Goal: Information Seeking & Learning: Find specific fact

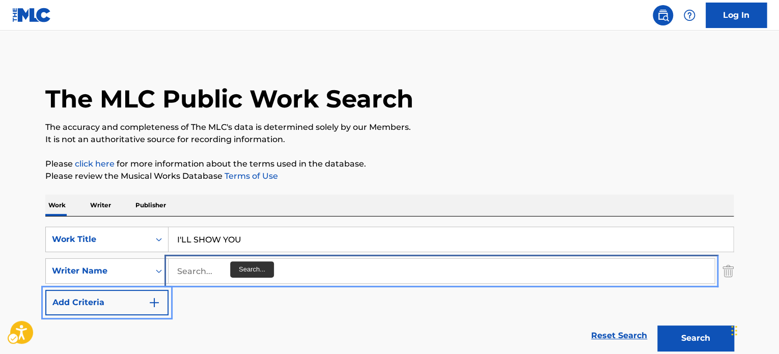
click at [216, 277] on input "Search..." at bounding box center [440, 271] width 545 height 24
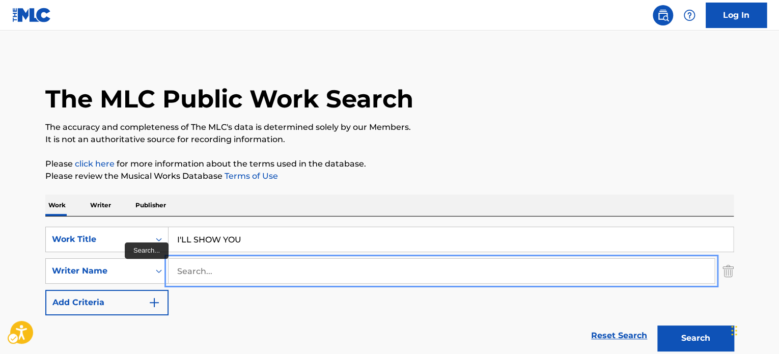
paste input "[PERSON_NAME]"
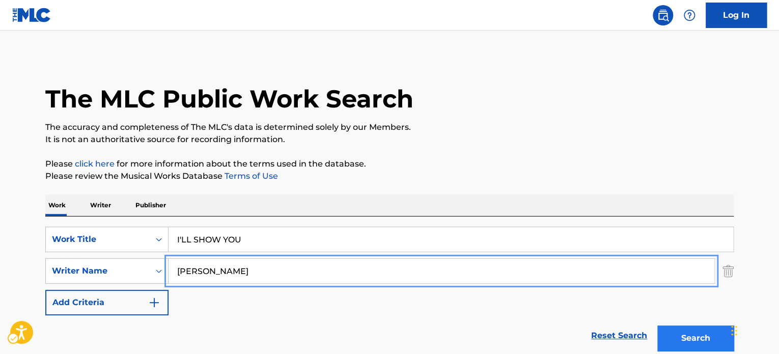
type input "[PERSON_NAME]"
click at [678, 333] on button "Search" at bounding box center [695, 337] width 76 height 25
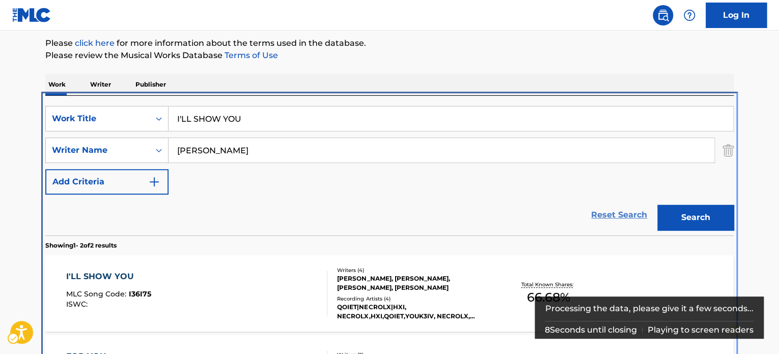
scroll to position [216, 0]
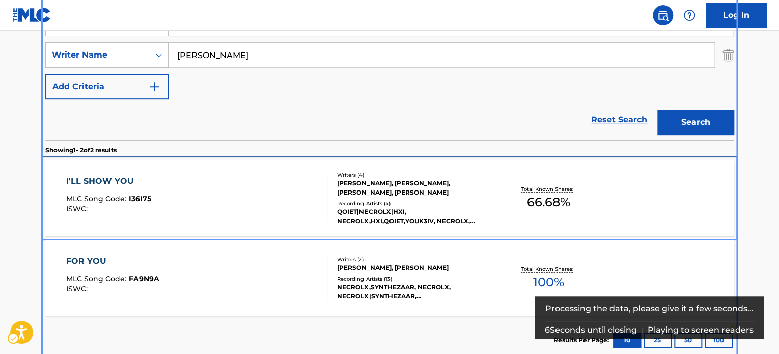
click at [443, 193] on div "[PERSON_NAME], [PERSON_NAME], [PERSON_NAME], [PERSON_NAME]" at bounding box center [414, 188] width 154 height 18
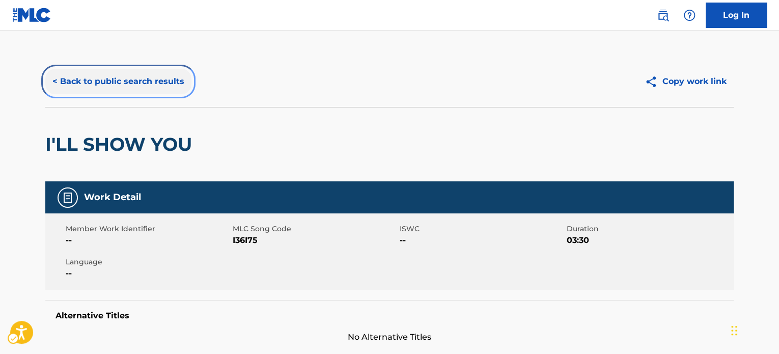
click at [137, 88] on button "< Back to public search results" at bounding box center [118, 81] width 146 height 25
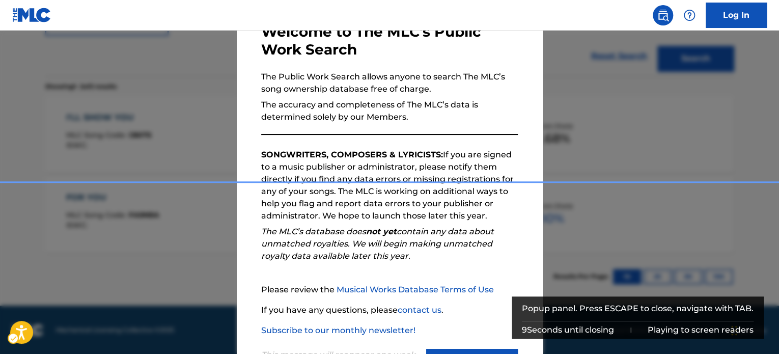
scroll to position [112, 0]
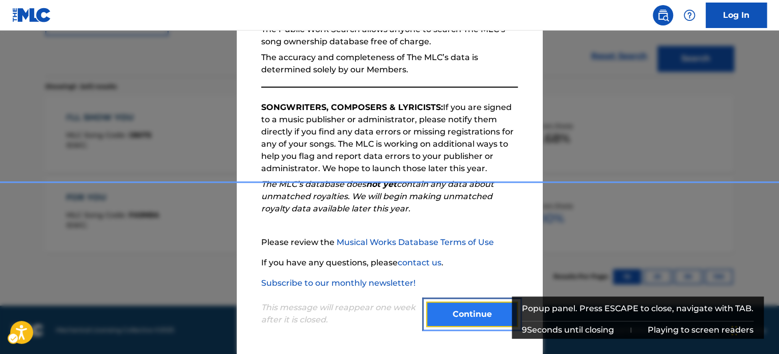
click at [472, 303] on button "Continue" at bounding box center [472, 313] width 92 height 25
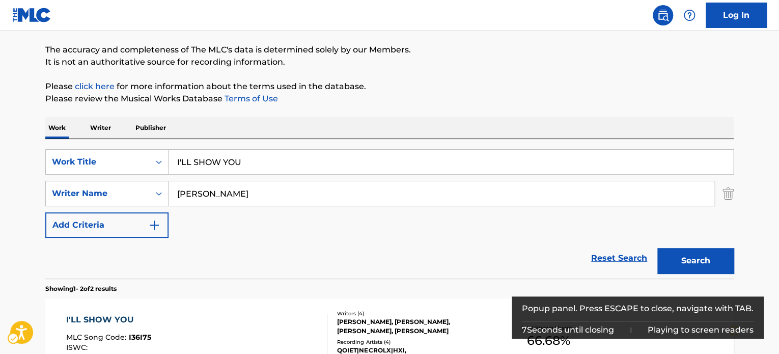
scroll to position [76, 0]
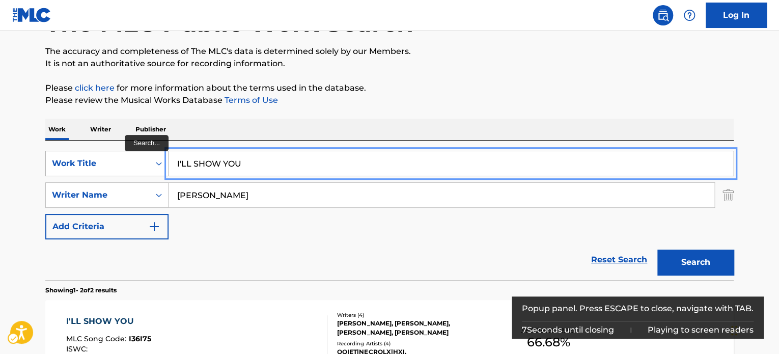
paste input "CRYING FOR PEACE"
drag, startPoint x: 244, startPoint y: 160, endPoint x: 120, endPoint y: 162, distance: 124.2
type input "CRYING FOR PEACE"
click at [272, 240] on div "Reset Search Search" at bounding box center [389, 259] width 688 height 41
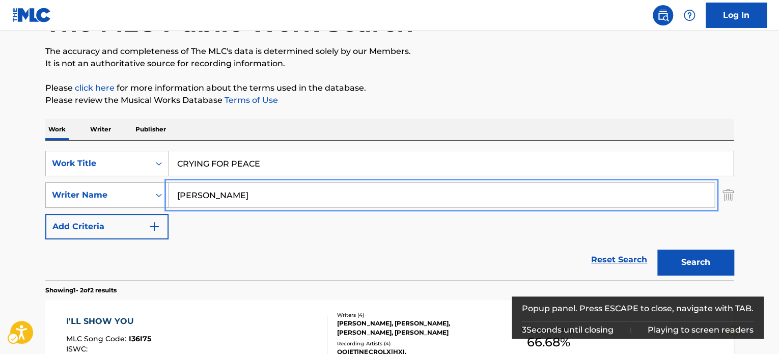
paste input "[PERSON_NAME]"
drag, startPoint x: 265, startPoint y: 201, endPoint x: 126, endPoint y: 206, distance: 138.5
type input "[PERSON_NAME]"
click at [696, 270] on button "Search" at bounding box center [695, 261] width 76 height 25
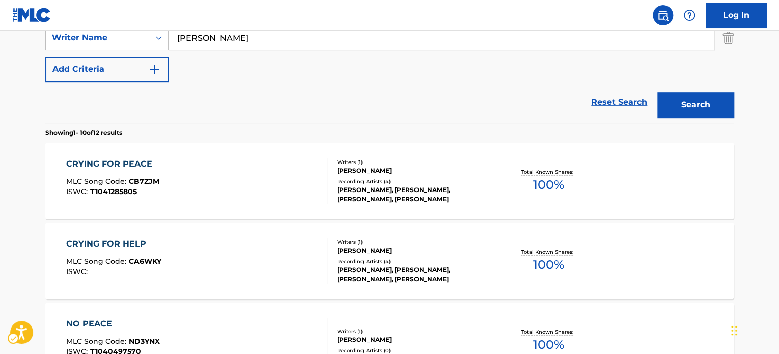
scroll to position [165, 0]
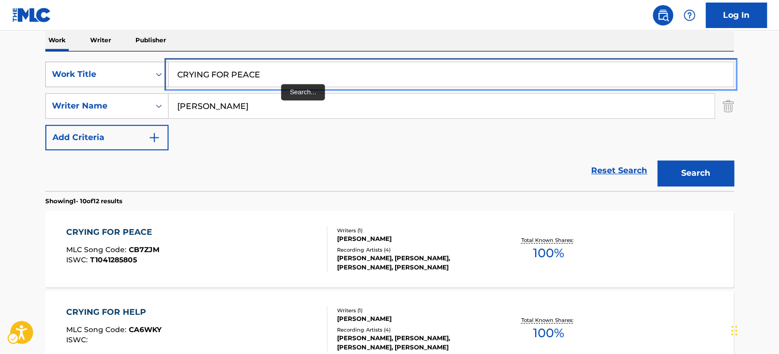
paste input "KHOMA KHOMA"
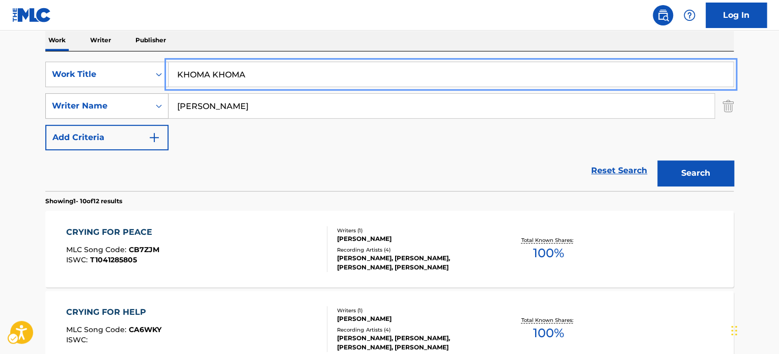
drag, startPoint x: 281, startPoint y: 73, endPoint x: 107, endPoint y: 97, distance: 175.7
click at [71, 76] on div "SearchWithCriteria2df348fe-d4a5-44d9-a8a7-3d4be1bcb935 Work Title KHOMA KHOMA" at bounding box center [389, 74] width 688 height 25
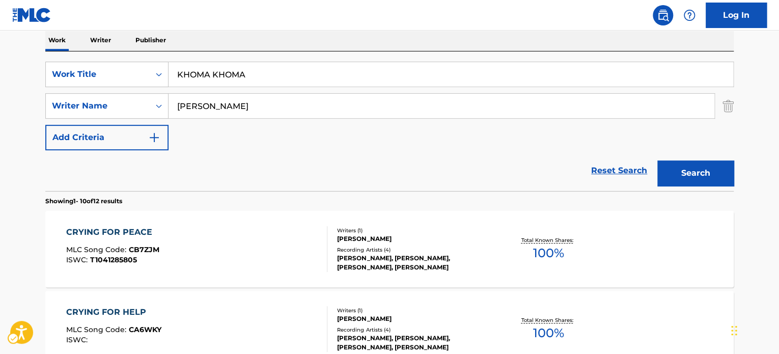
click at [249, 126] on div "SearchWithCriteria2df348fe-d4a5-44d9-a8a7-3d4be1bcb935 Work Title KHOMA KHOMA S…" at bounding box center [389, 106] width 688 height 89
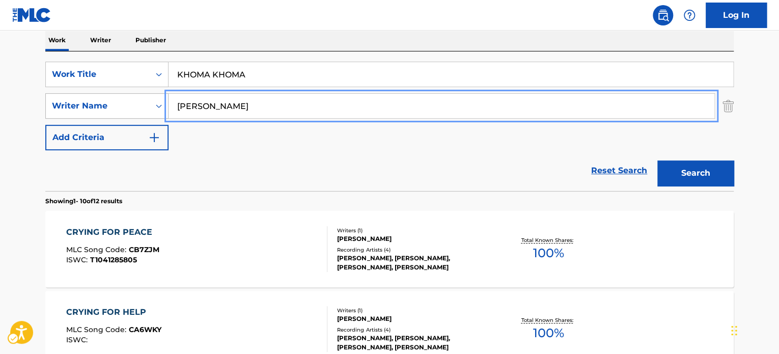
drag, startPoint x: 319, startPoint y: 101, endPoint x: 57, endPoint y: 107, distance: 261.6
click at [57, 107] on div "SearchWithCriteriacbfae619-02e2-47d3-a126-09bb6264d527 Writer Name [PERSON_NAME]" at bounding box center [389, 105] width 688 height 25
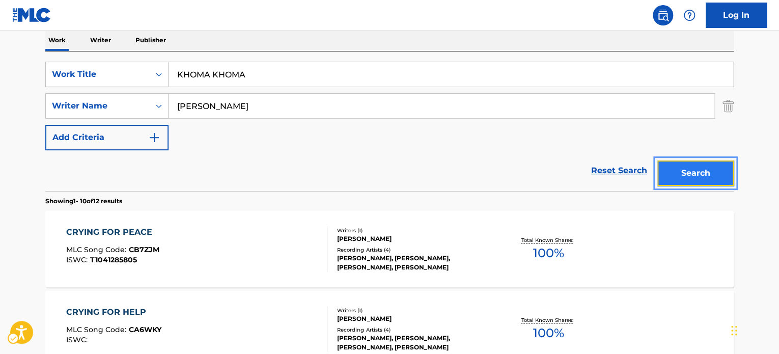
click at [692, 162] on button "Search" at bounding box center [695, 172] width 76 height 25
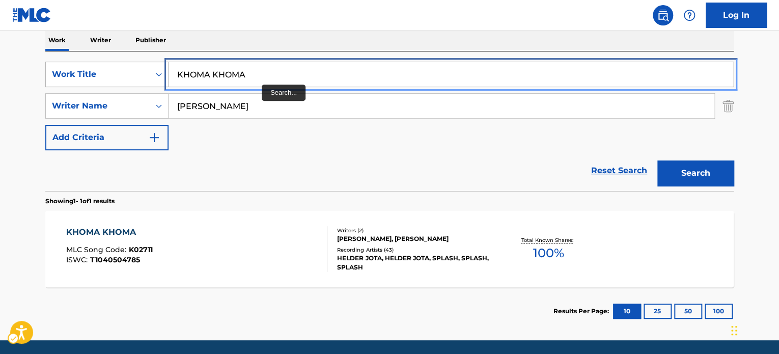
paste input "BE YOURSELF"
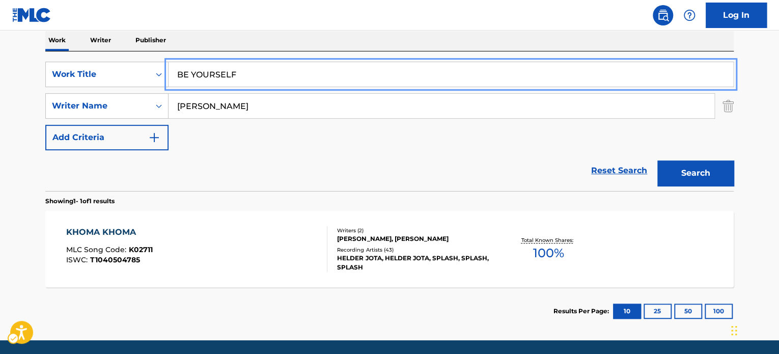
drag, startPoint x: 255, startPoint y: 76, endPoint x: 110, endPoint y: 87, distance: 145.4
click at [101, 85] on div "SearchWithCriteria2df348fe-d4a5-44d9-a8a7-3d4be1bcb935 Work Title BE YOURSELF" at bounding box center [389, 74] width 688 height 25
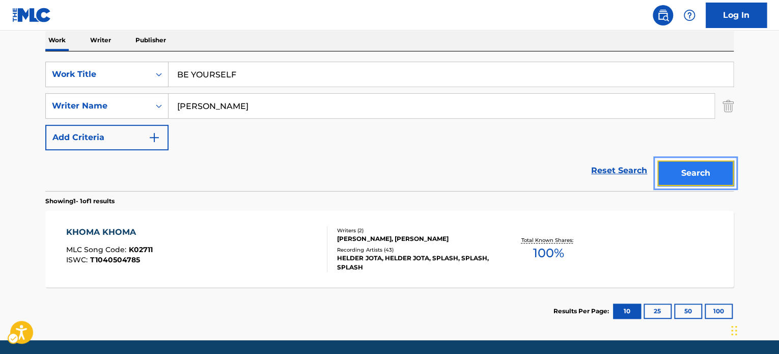
click at [690, 170] on button "Search" at bounding box center [695, 172] width 76 height 25
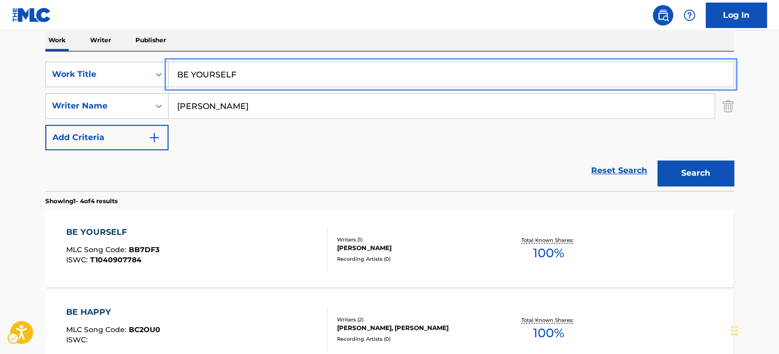
paste input "SEARCH FOR IT"
click at [683, 169] on button "Search" at bounding box center [695, 172] width 76 height 25
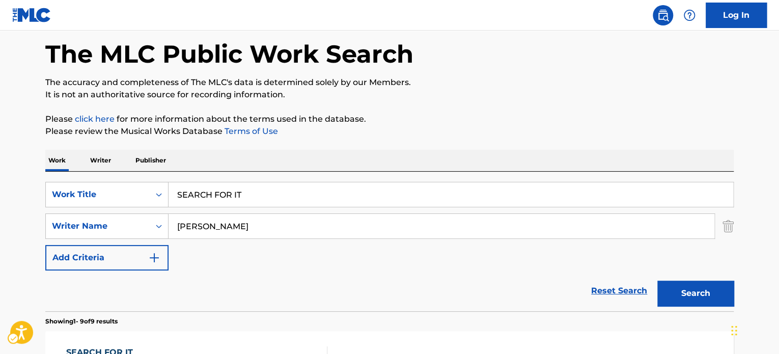
scroll to position [0, 0]
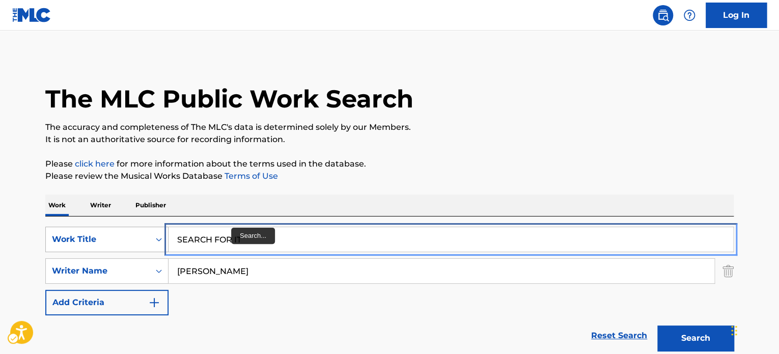
paste input "CARE FOR YOU"
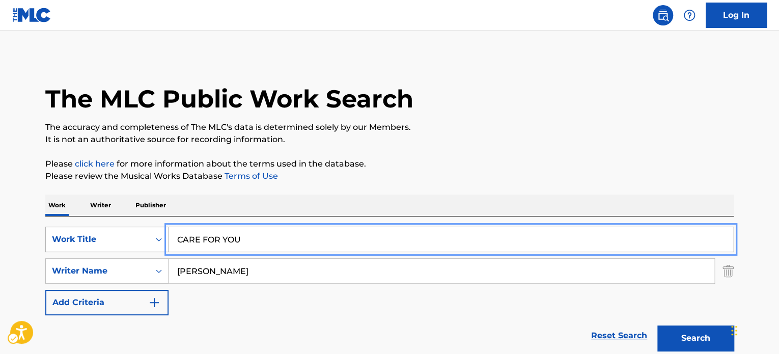
drag, startPoint x: 252, startPoint y: 237, endPoint x: 75, endPoint y: 229, distance: 177.3
click at [70, 228] on div "SearchWithCriteria2df348fe-d4a5-44d9-a8a7-3d4be1bcb935 Work Title CARE FOR YOU" at bounding box center [389, 238] width 688 height 25
click at [671, 338] on button "Search" at bounding box center [695, 337] width 76 height 25
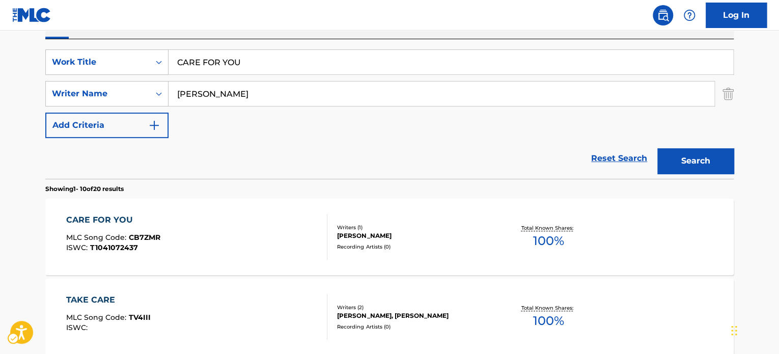
scroll to position [171, 0]
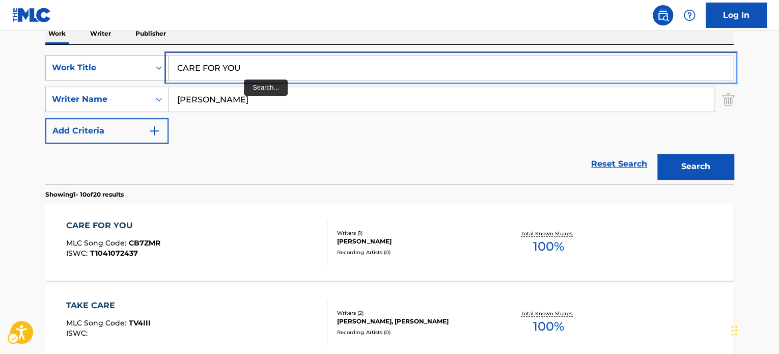
paste input "NEW HORIZON"
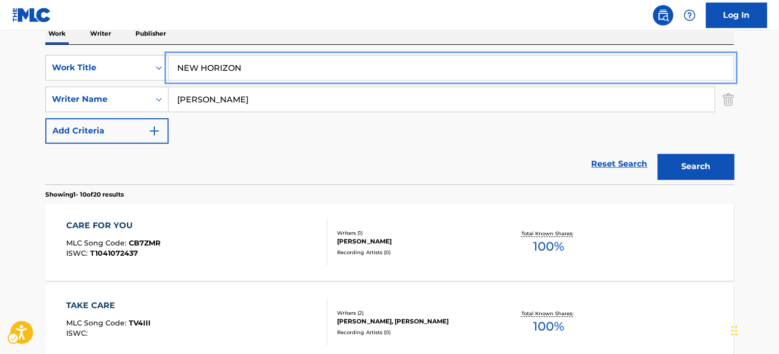
drag, startPoint x: 248, startPoint y: 66, endPoint x: 523, endPoint y: 168, distance: 293.7
click at [95, 63] on div "SearchWithCriteria2df348fe-d4a5-44d9-a8a7-3d4be1bcb935 Work Title NEW HORIZON" at bounding box center [389, 67] width 688 height 25
click at [694, 170] on button "Search" at bounding box center [695, 166] width 76 height 25
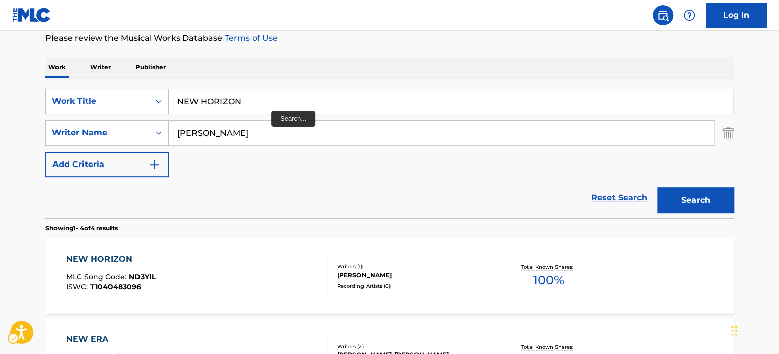
scroll to position [121, 0]
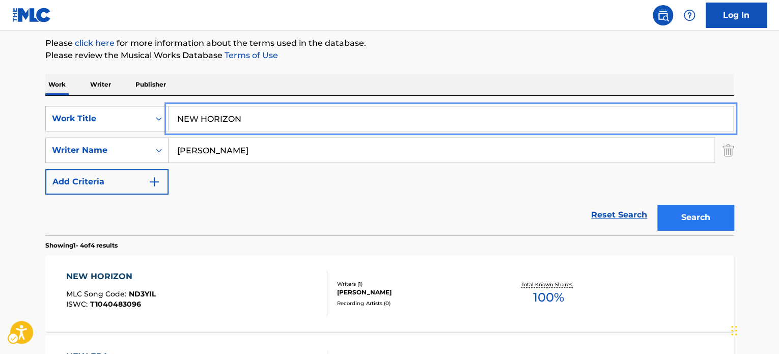
paste input "HARD WORK"
type input "HARD WORK"
click at [703, 219] on button "Search" at bounding box center [695, 217] width 76 height 25
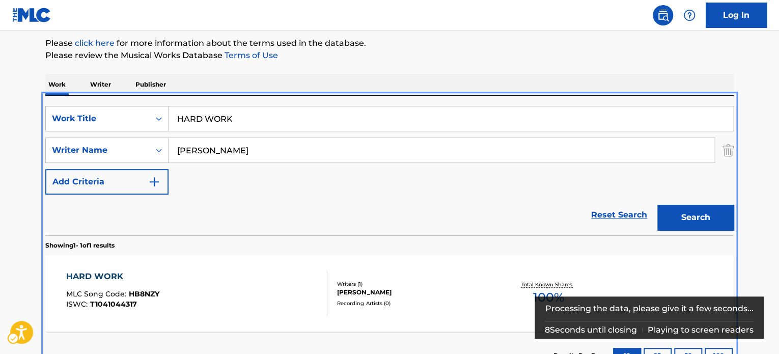
scroll to position [146, 0]
